Goal: Information Seeking & Learning: Learn about a topic

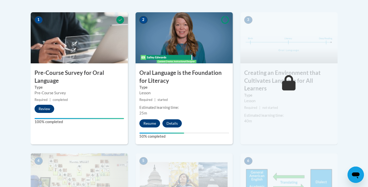
scroll to position [123, 0]
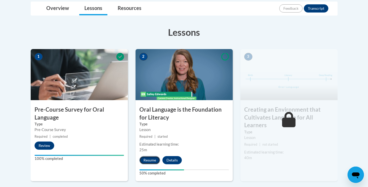
click at [150, 158] on button "Resume" at bounding box center [149, 160] width 21 height 8
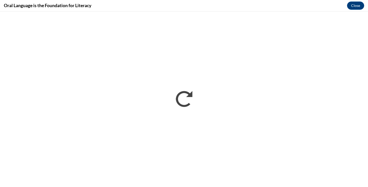
scroll to position [0, 0]
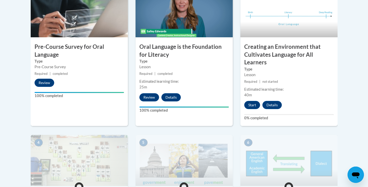
scroll to position [176, 0]
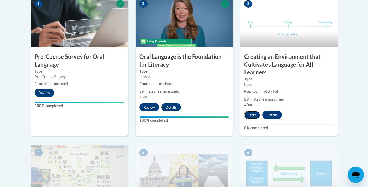
click at [255, 114] on button "Start" at bounding box center [252, 115] width 16 height 8
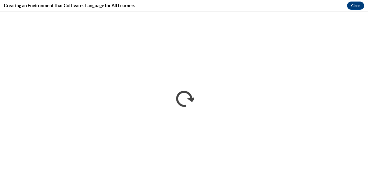
scroll to position [0, 0]
